Goal: Transaction & Acquisition: Purchase product/service

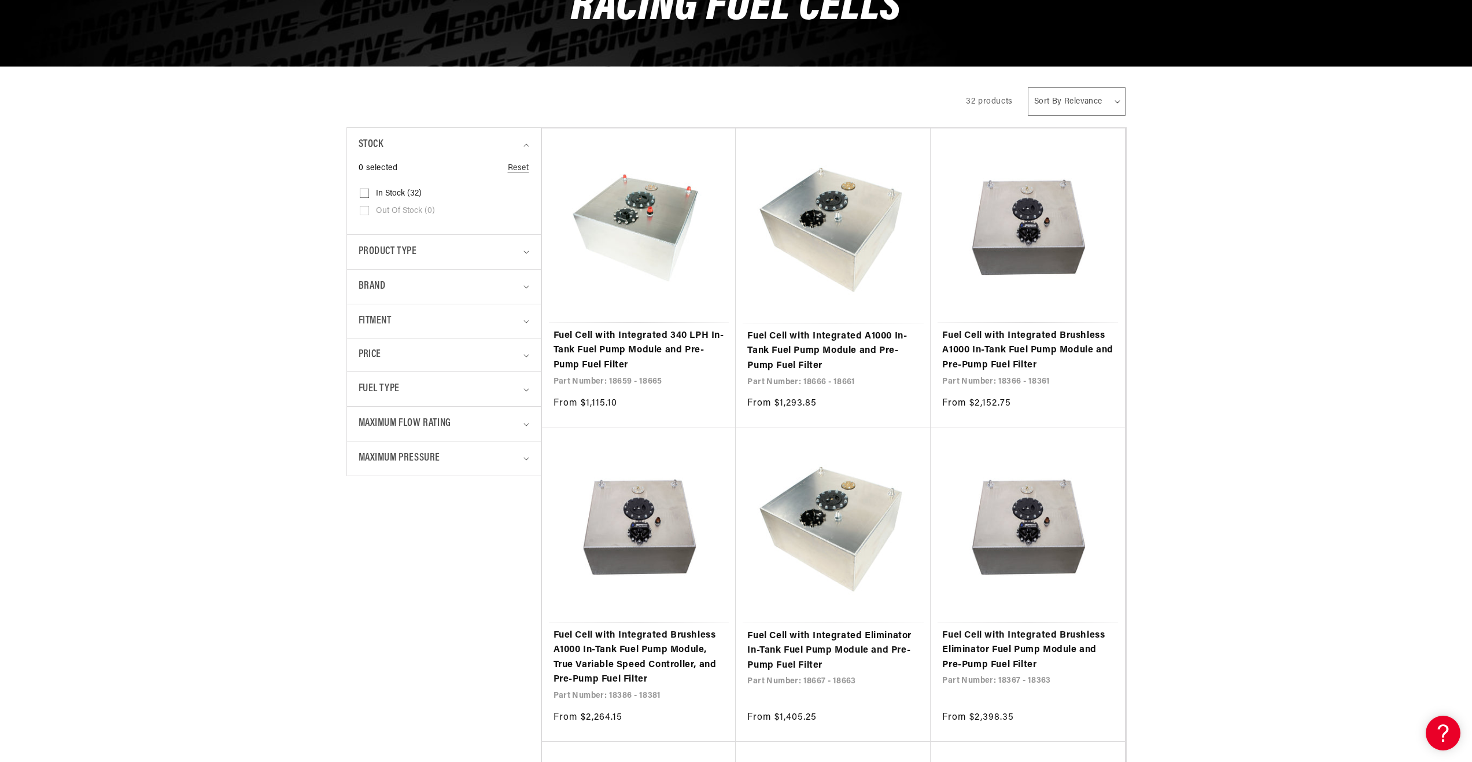
scroll to position [174, 0]
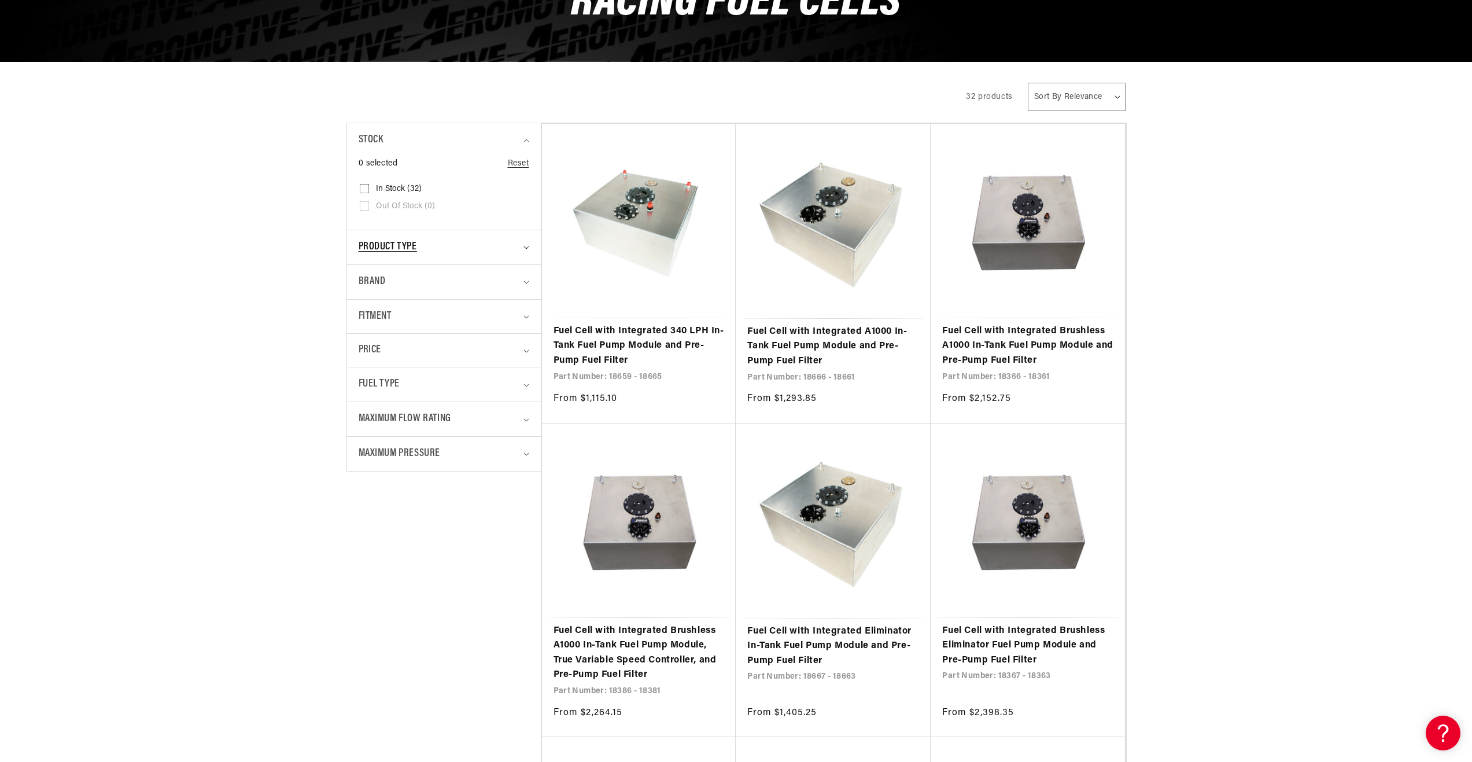
click at [442, 243] on div "Product type" at bounding box center [439, 247] width 161 height 17
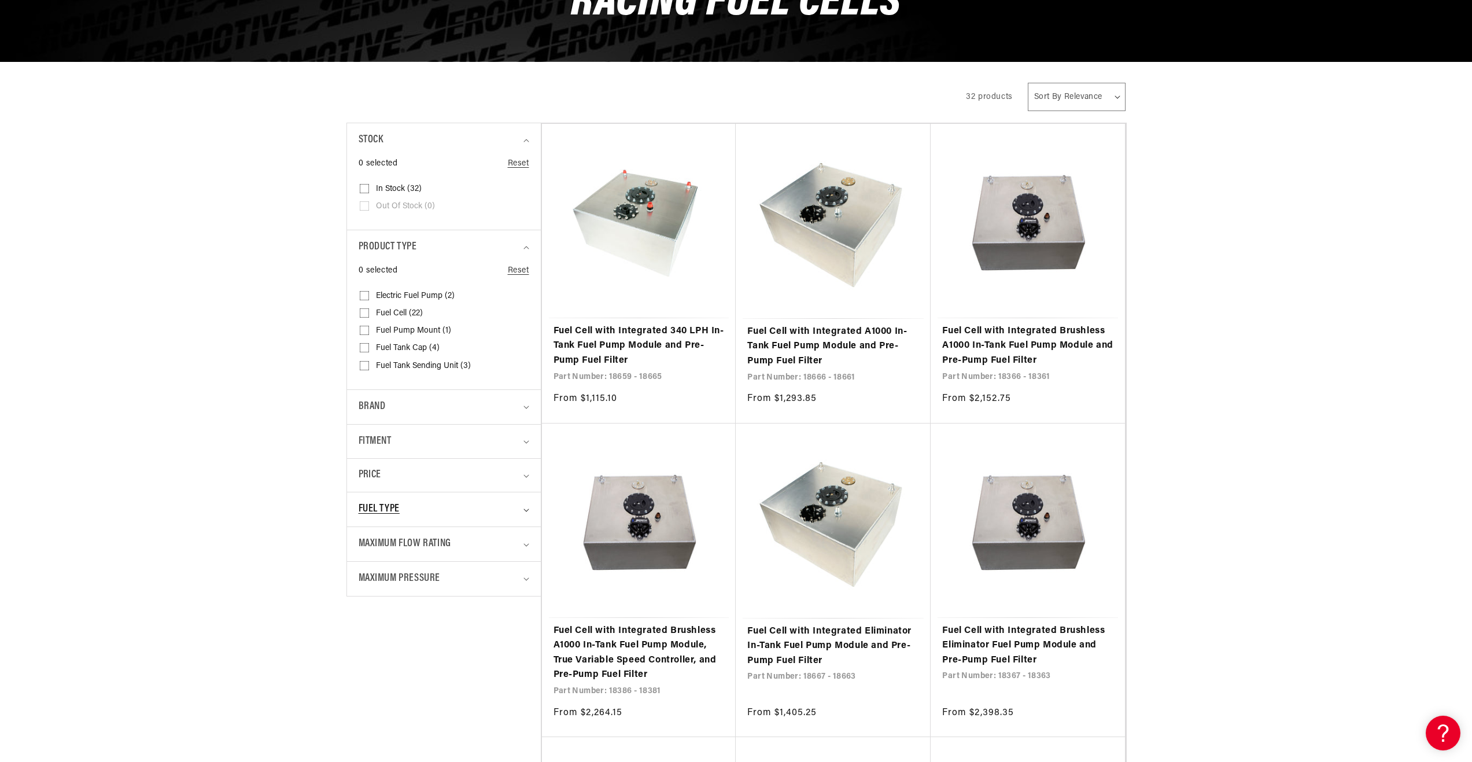
click at [470, 507] on div "Fuel Type" at bounding box center [439, 509] width 161 height 17
click at [471, 536] on div "Maximum Flow Rating" at bounding box center [439, 544] width 161 height 17
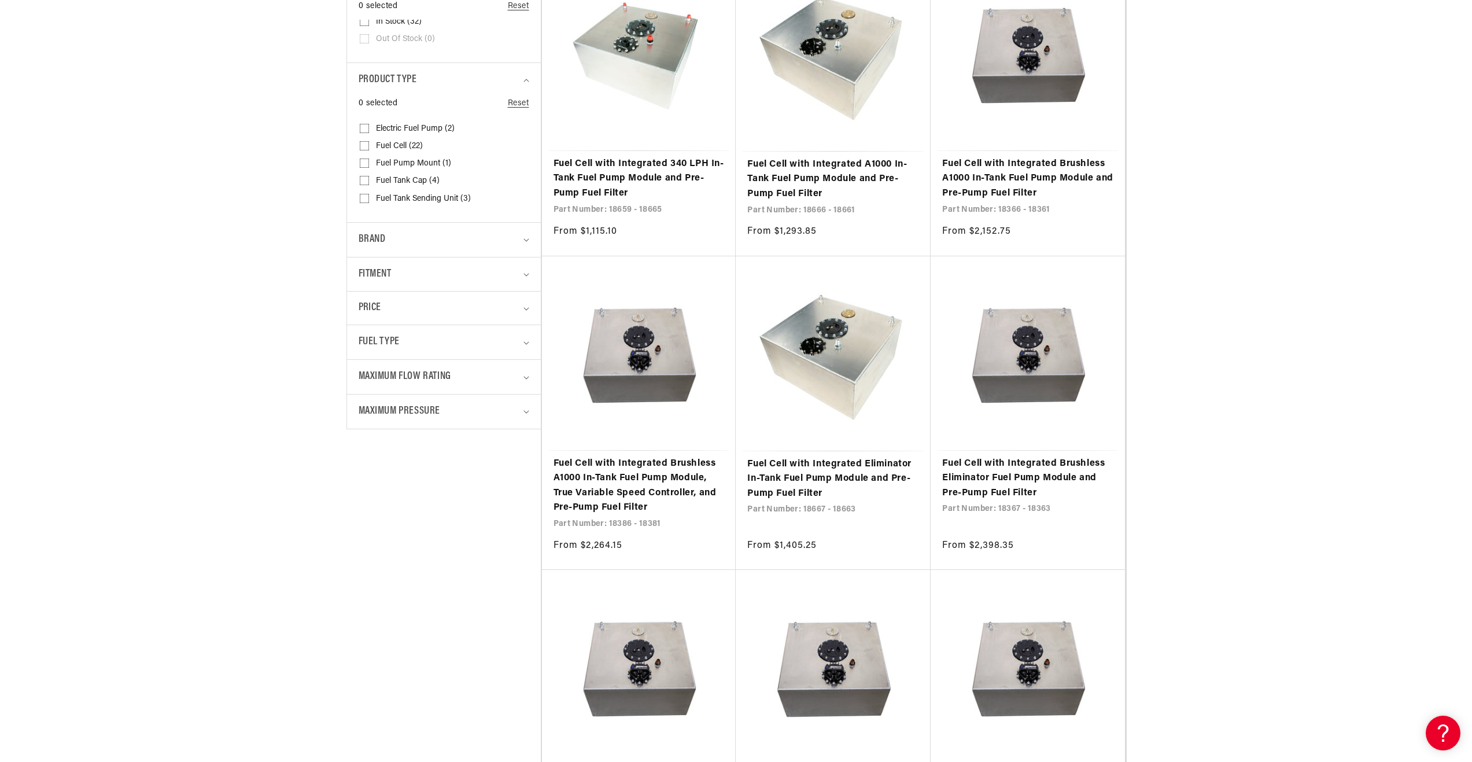
scroll to position [347, 0]
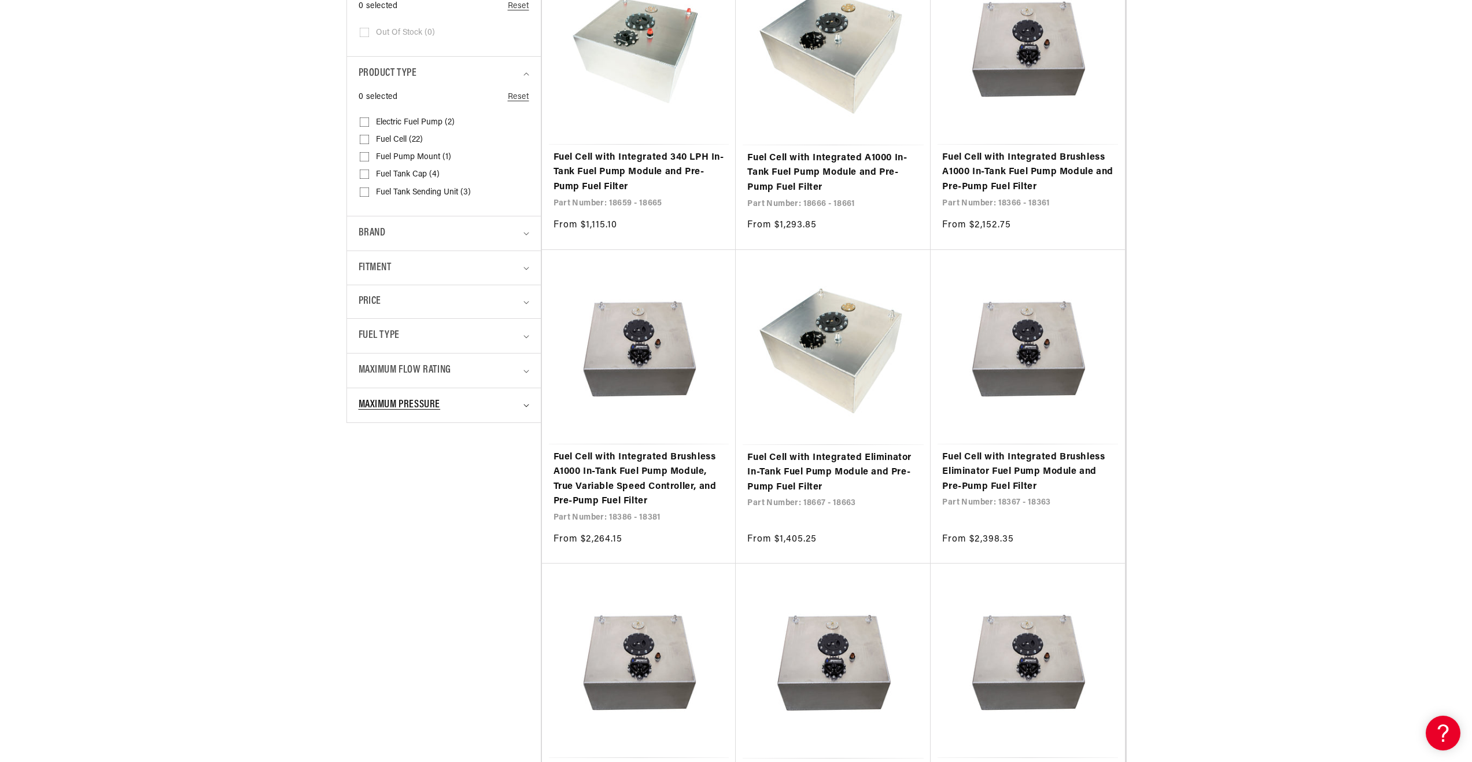
click at [484, 409] on div "Maximum Pressure" at bounding box center [439, 405] width 161 height 17
click at [485, 409] on div "Maximum Pressure" at bounding box center [439, 405] width 161 height 17
click at [367, 488] on input "150 PSI (5) 150 PSI (5 products)" at bounding box center [364, 490] width 9 height 9
checkbox input "true"
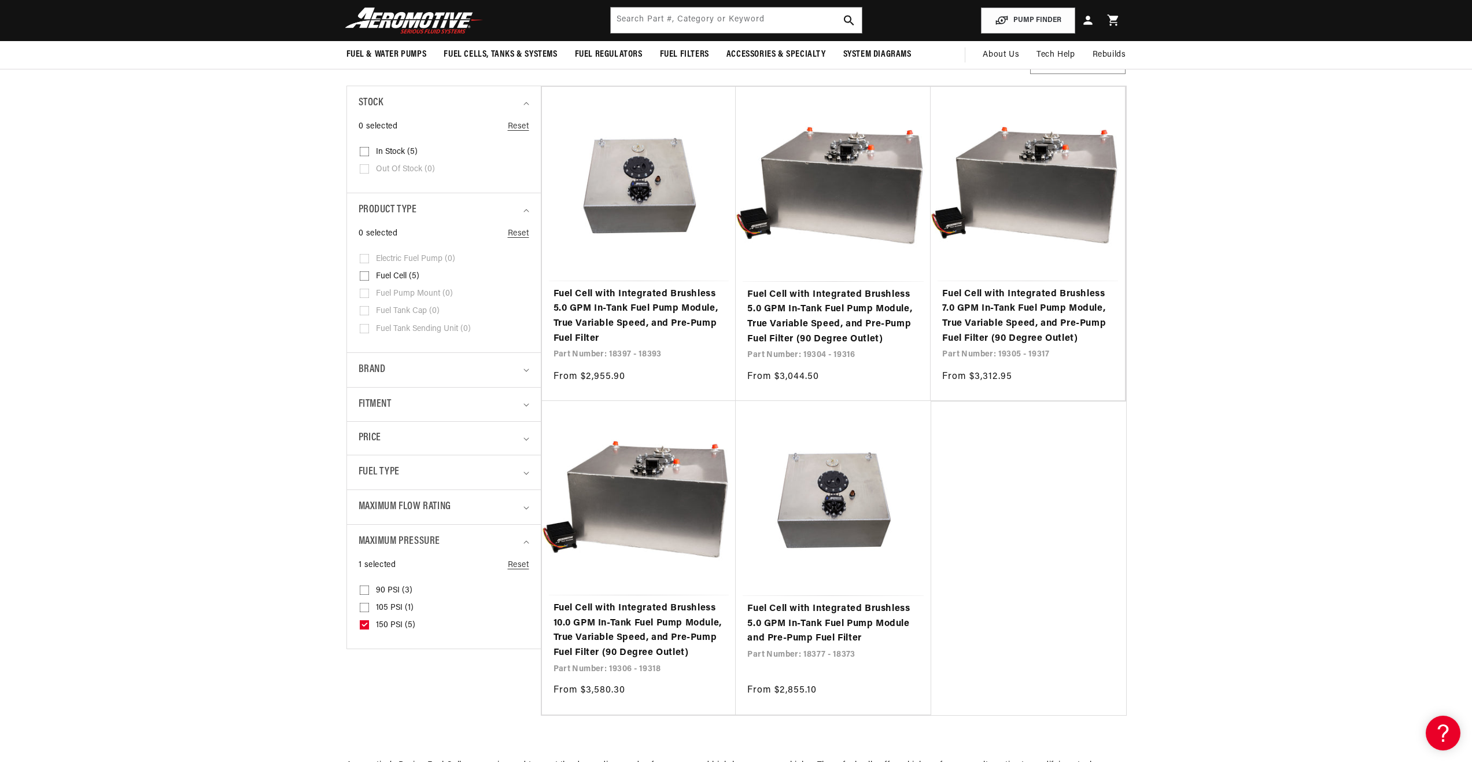
scroll to position [174, 0]
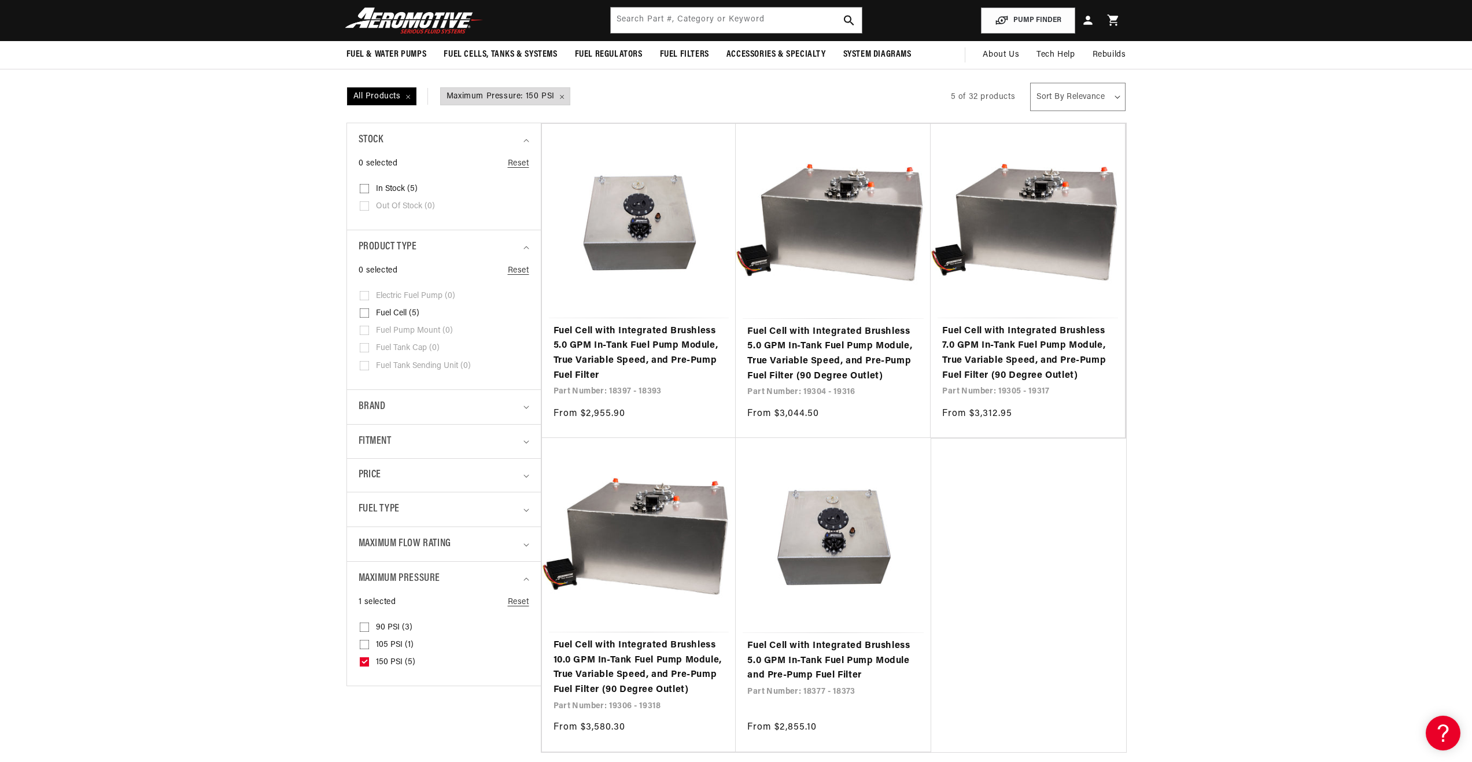
click at [364, 646] on input "105 PSI (1) 105 PSI (1 product)" at bounding box center [364, 646] width 9 height 9
checkbox input "true"
click at [367, 659] on icon at bounding box center [364, 661] width 9 height 9
click at [367, 659] on input "150 PSI (5) 150 PSI (5 products)" at bounding box center [364, 663] width 9 height 9
checkbox input "false"
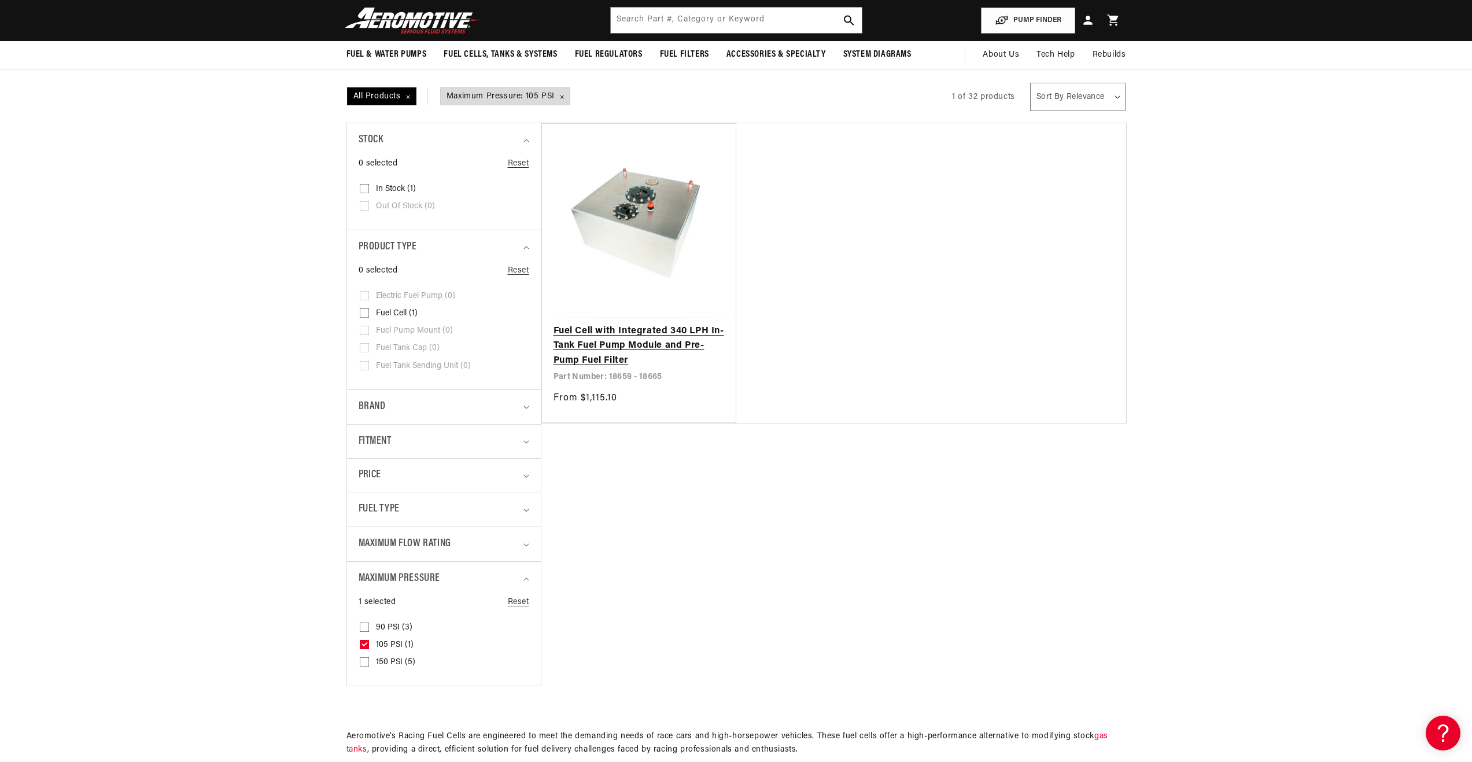
click at [674, 348] on link "Fuel Cell with Integrated 340 LPH In-Tank Fuel Pump Module and Pre-Pump Fuel Fi…" at bounding box center [639, 346] width 171 height 45
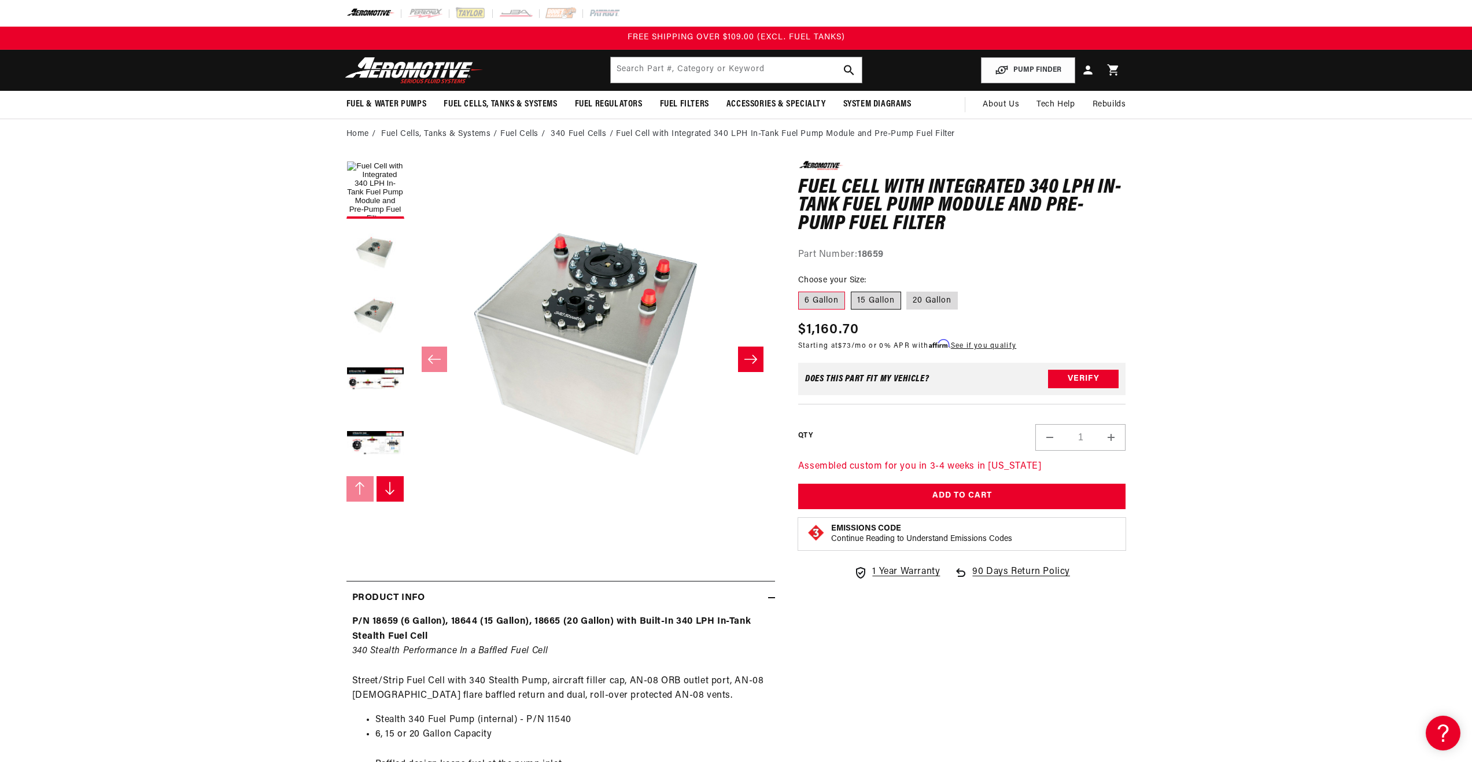
click at [875, 307] on label "15 Gallon" at bounding box center [876, 301] width 50 height 19
click at [851, 290] on input "15 Gallon" at bounding box center [851, 289] width 1 height 1
radio input "true"
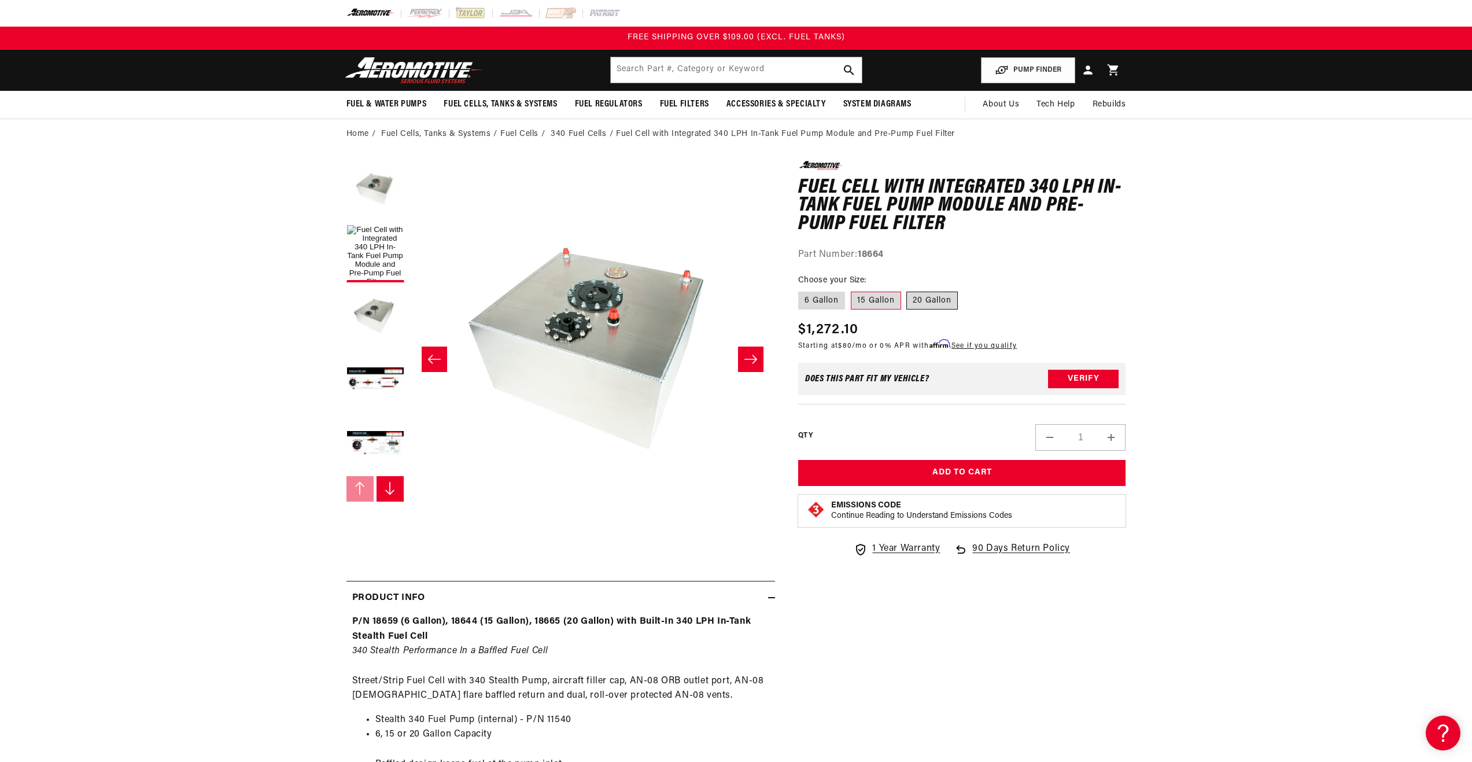
click at [922, 305] on label "20 Gallon" at bounding box center [931, 301] width 51 height 19
click at [907, 290] on input "20 Gallon" at bounding box center [907, 289] width 1 height 1
radio input "true"
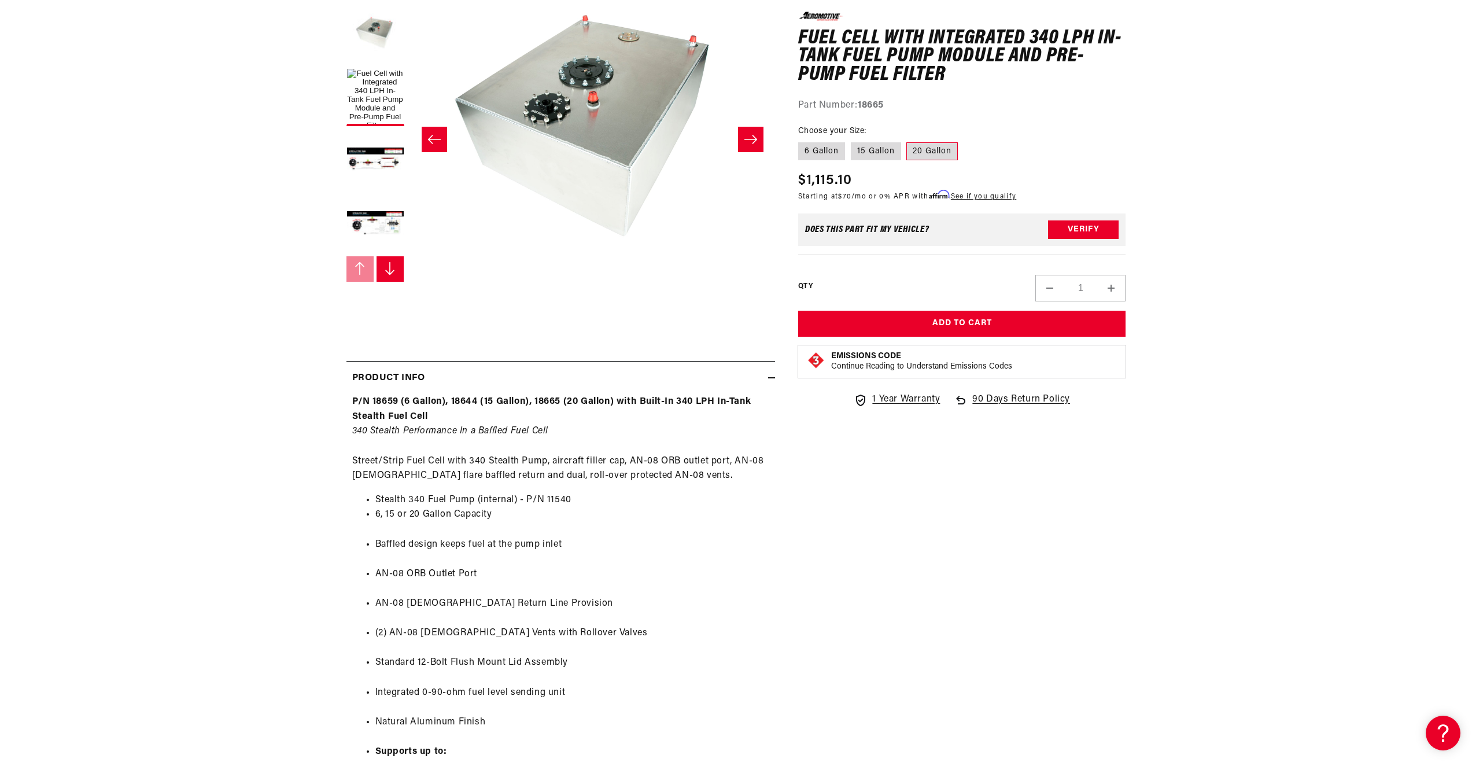
scroll to position [231, 0]
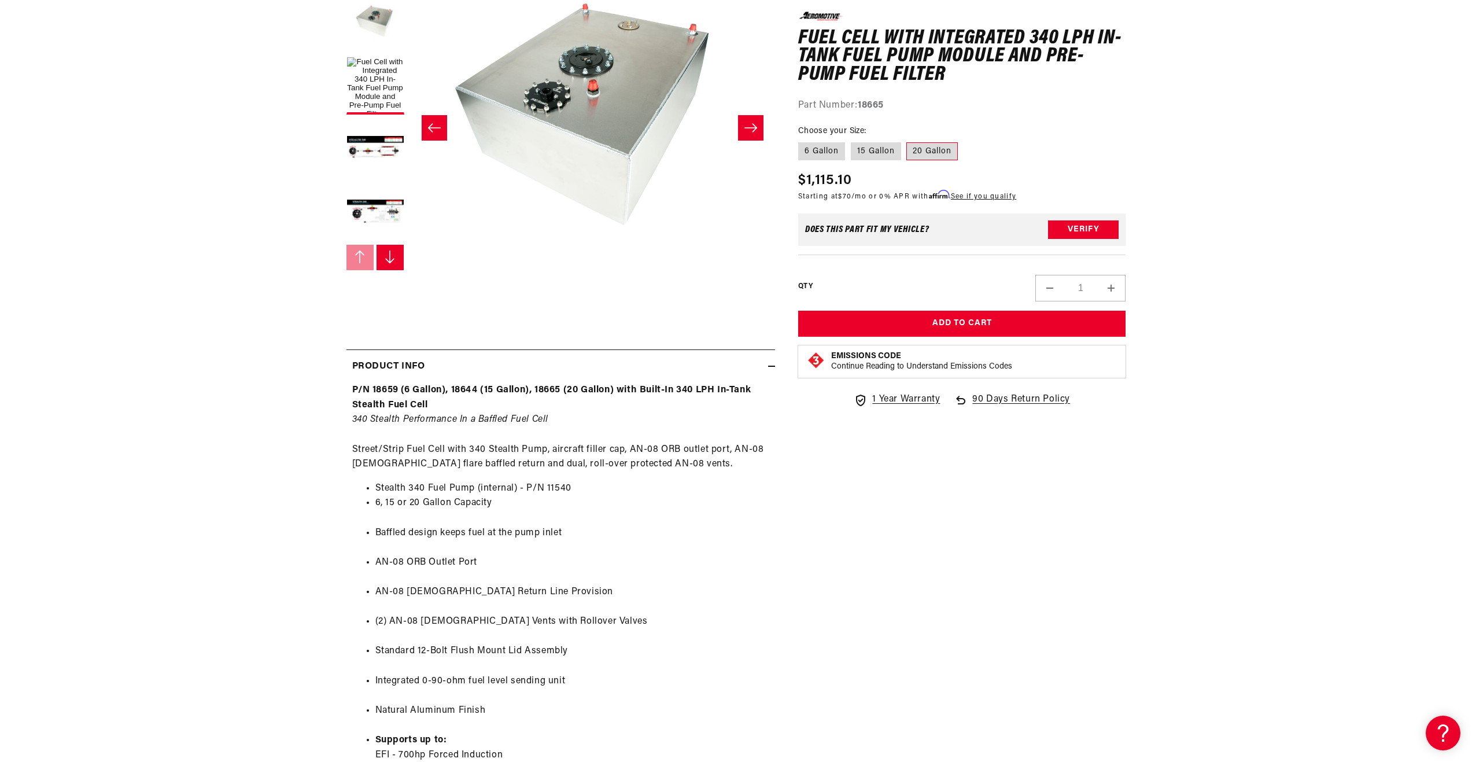
click at [241, 364] on section "0.0 star rating Write a review Fuel Cell with Integrated 340 LPH In-Tank Fuel P…" at bounding box center [736, 505] width 1472 height 1174
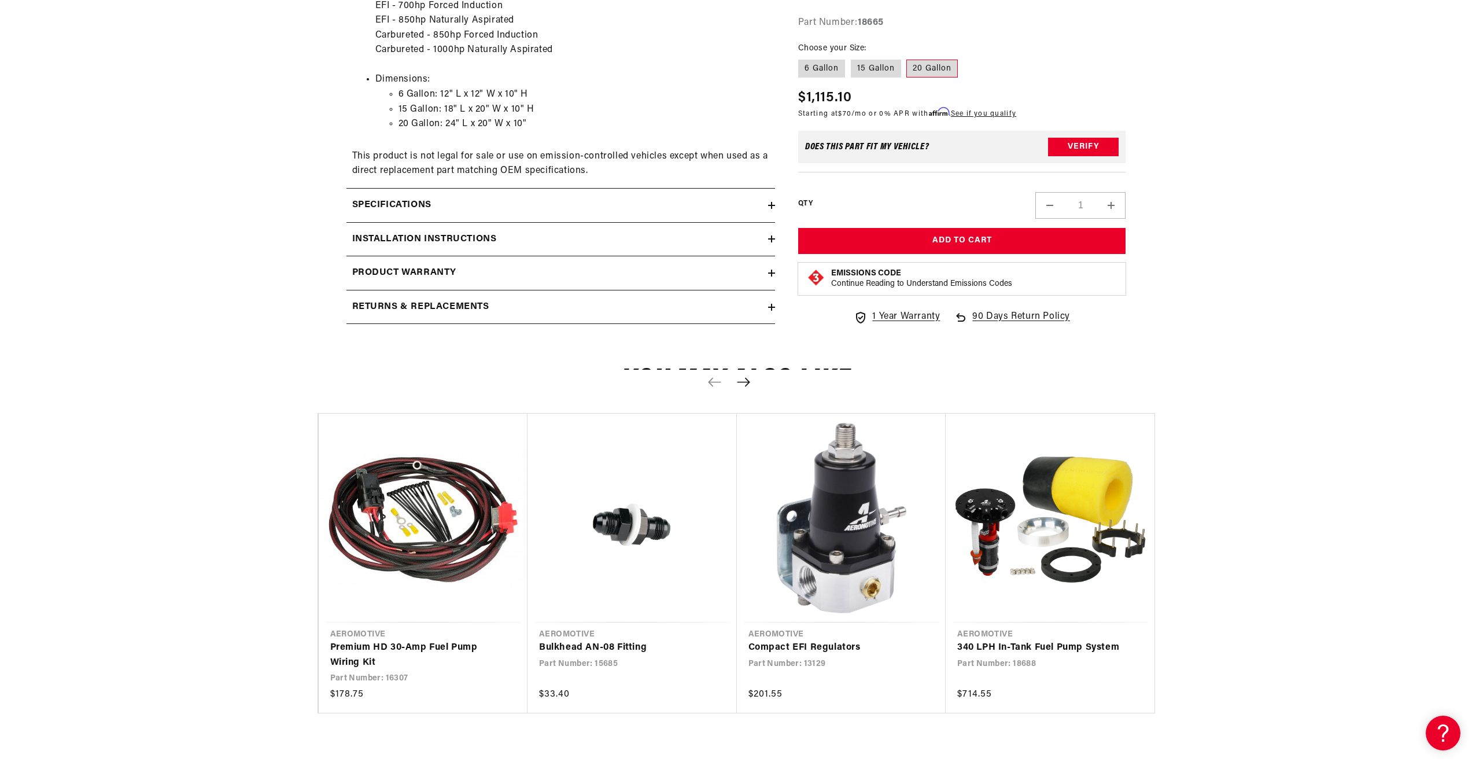
scroll to position [983, 0]
